Goal: Check status: Check status

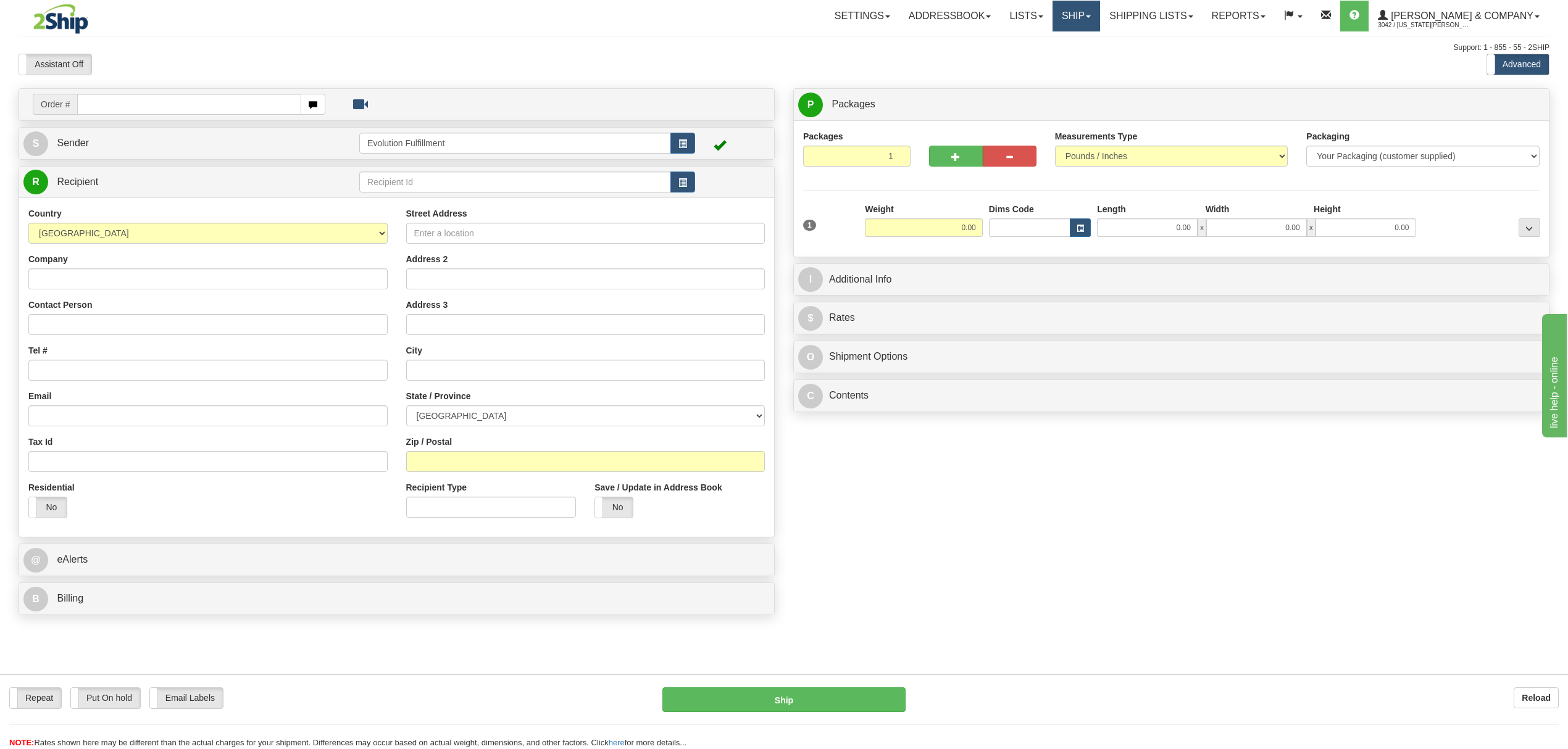
click at [1099, 26] on link "Ship" at bounding box center [1076, 16] width 48 height 31
click at [1088, 68] on ul "Ship Screen OnHold / Order Queue" at bounding box center [1043, 51] width 113 height 40
click at [1109, 31] on ul "Settings Shipping Preferences Fields Preferences New Store Connections Addressb…" at bounding box center [1186, 16] width 723 height 31
click at [1099, 26] on link "Ship" at bounding box center [1076, 16] width 48 height 31
click at [1087, 58] on span "OnHold / Order Queue" at bounding box center [1043, 59] width 87 height 10
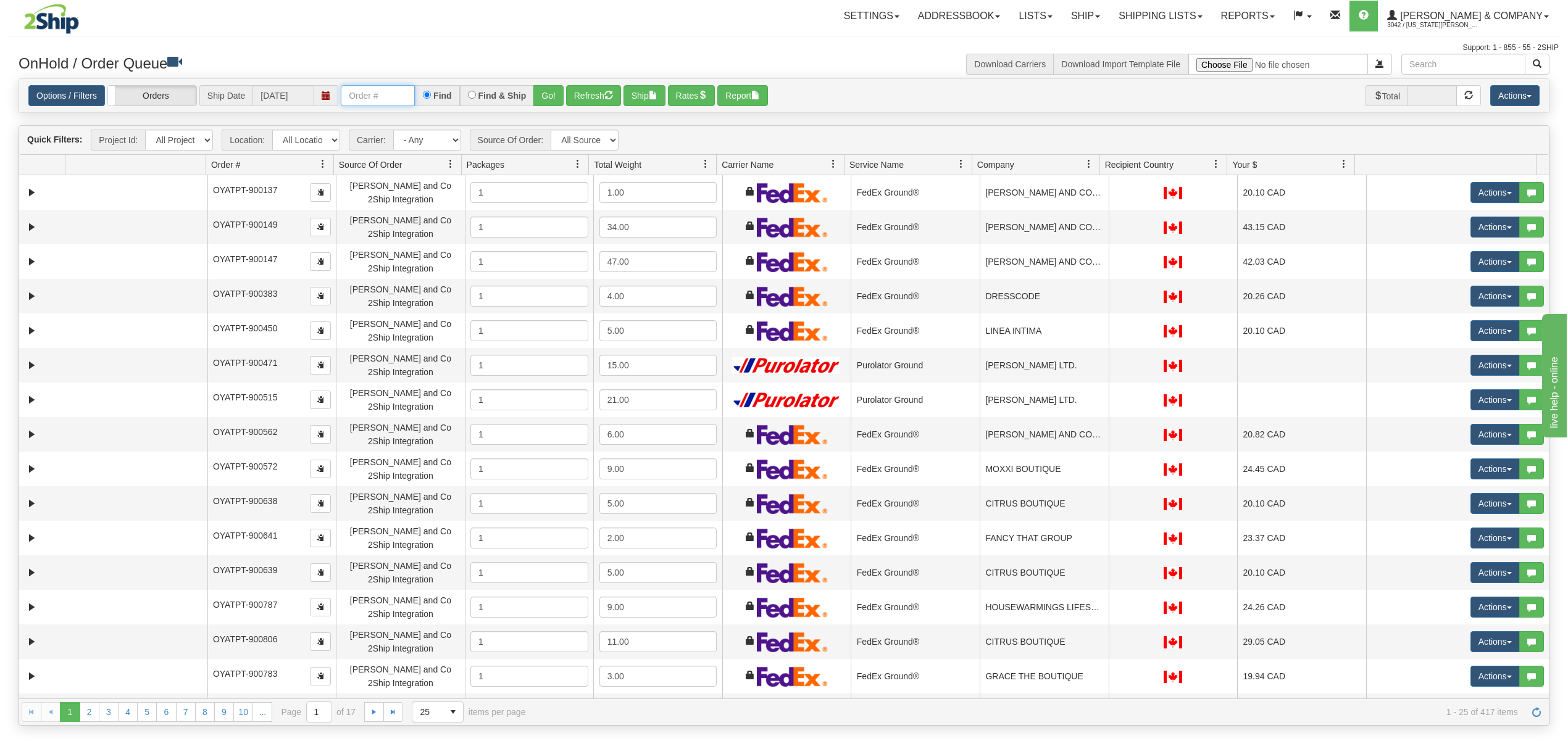
click at [364, 97] on input "text" at bounding box center [378, 95] width 74 height 21
type input "383472"
click at [546, 97] on button "Go!" at bounding box center [549, 95] width 31 height 21
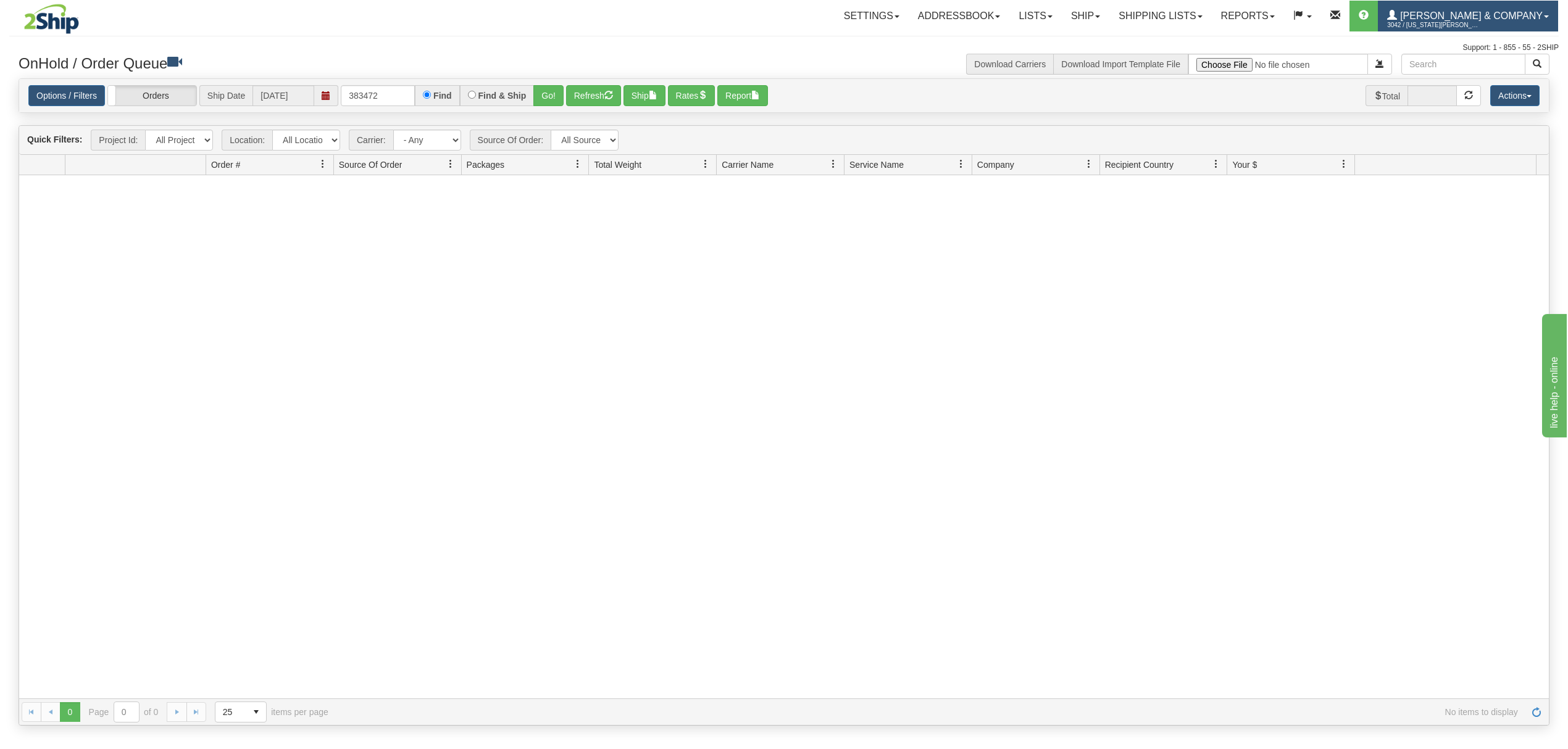
click at [1480, 31] on span "3042 / [US_STATE][PERSON_NAME]" at bounding box center [1433, 25] width 92 height 12
click at [1489, 70] on span "LOG OUT" at bounding box center [1475, 75] width 39 height 10
